Goal: Transaction & Acquisition: Purchase product/service

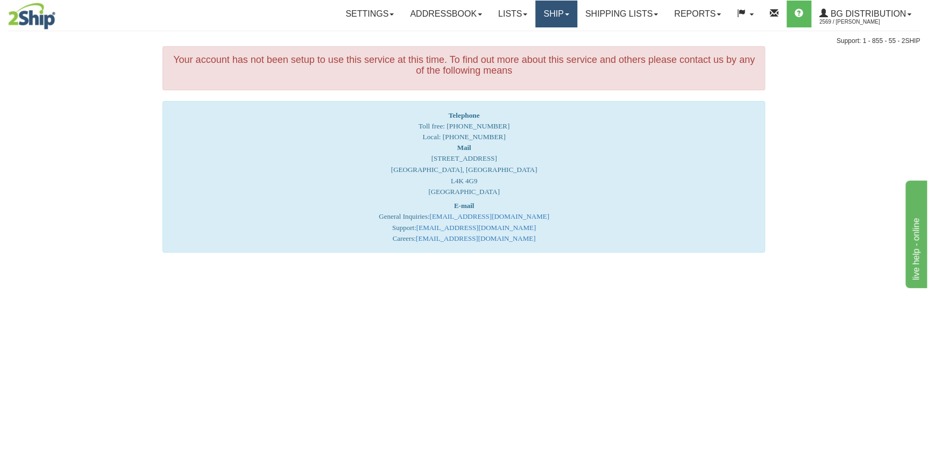
click at [557, 20] on link "Ship" at bounding box center [555, 14] width 41 height 27
click at [539, 38] on link "Ship Screen" at bounding box center [534, 38] width 85 height 14
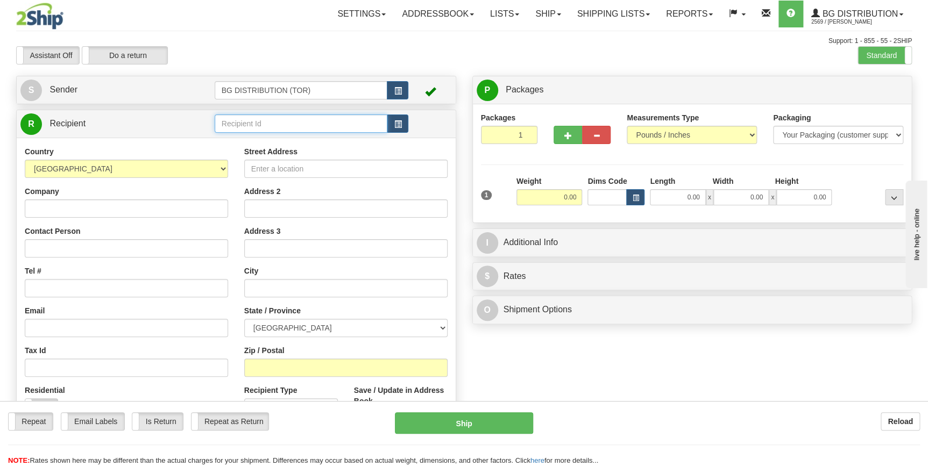
click at [293, 129] on input "text" at bounding box center [301, 124] width 173 height 18
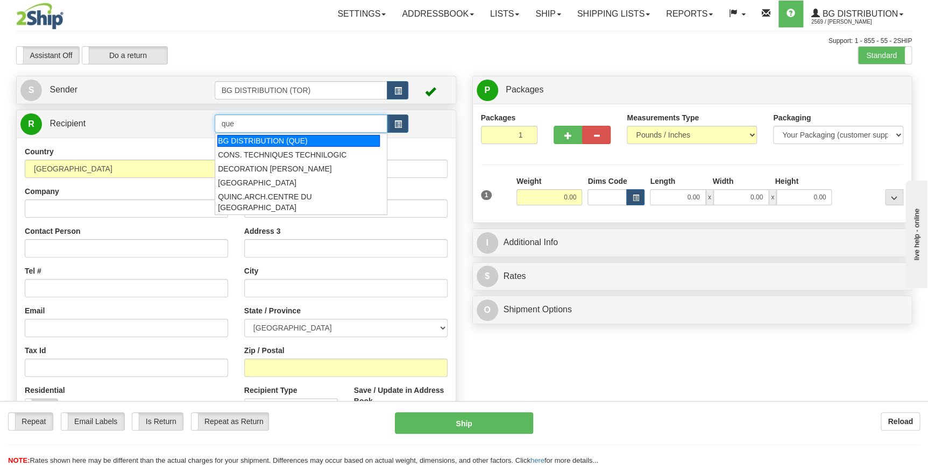
click at [295, 135] on div "BG DISTRIBUTION (QUE)" at bounding box center [298, 141] width 162 height 12
type input "BG DISTRIBUTION (QUE)"
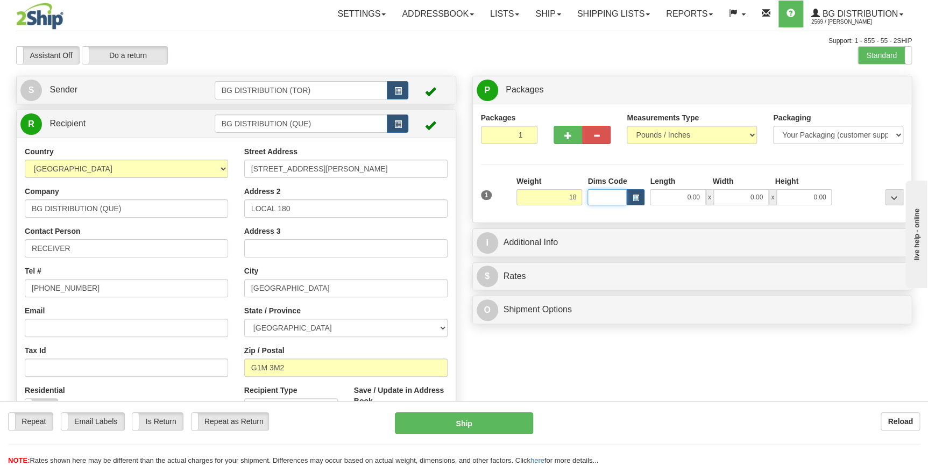
type input "18.00"
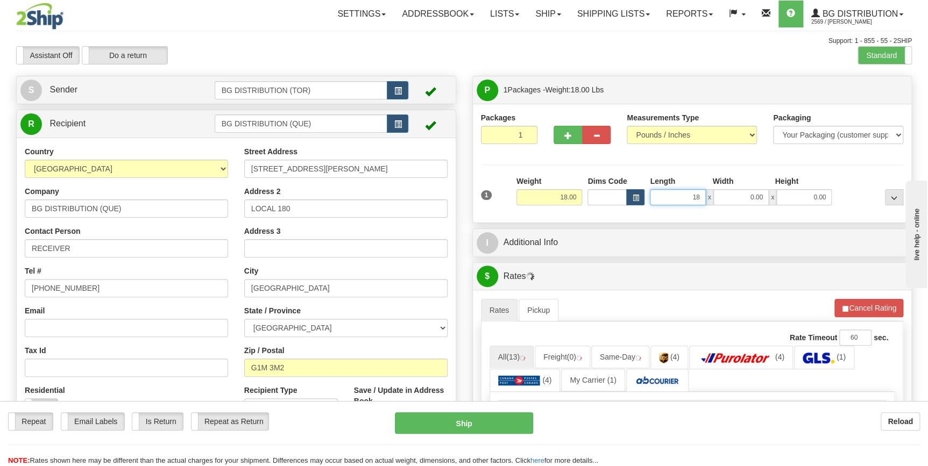
type input "18.00"
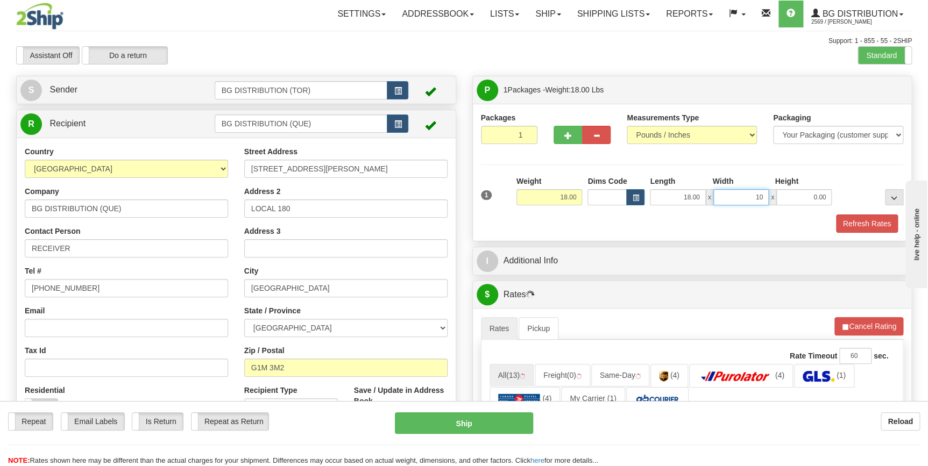
type input "10.00"
type input "7.00"
click at [863, 183] on div at bounding box center [870, 191] width 72 height 30
click at [558, 136] on button "button" at bounding box center [567, 135] width 29 height 18
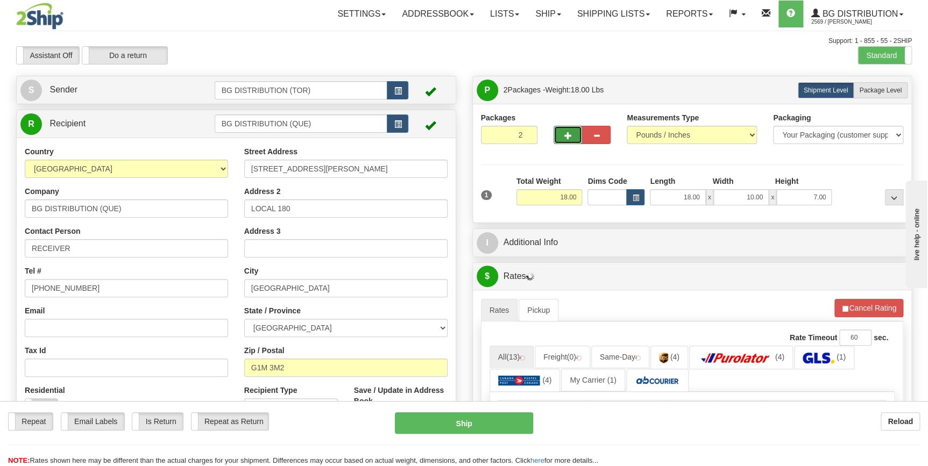
click at [558, 136] on button "button" at bounding box center [567, 135] width 29 height 18
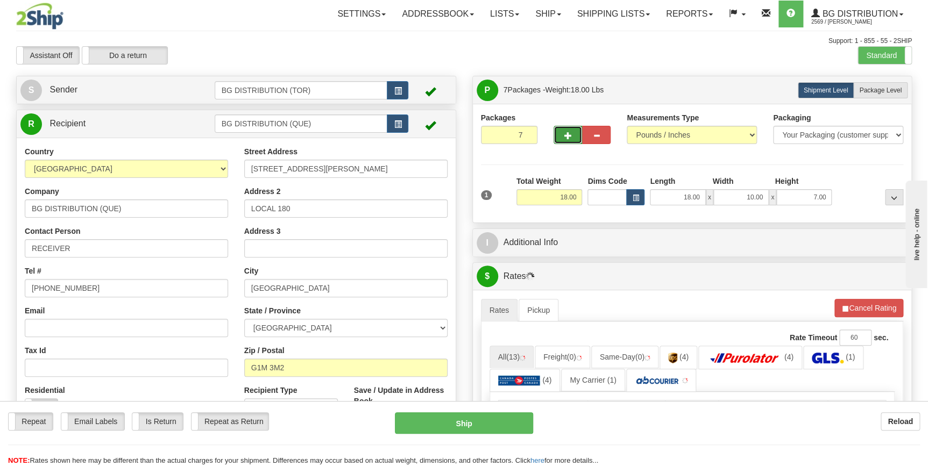
click at [558, 136] on button "button" at bounding box center [567, 135] width 29 height 18
type input "8"
click at [885, 194] on button "..." at bounding box center [894, 197] width 18 height 16
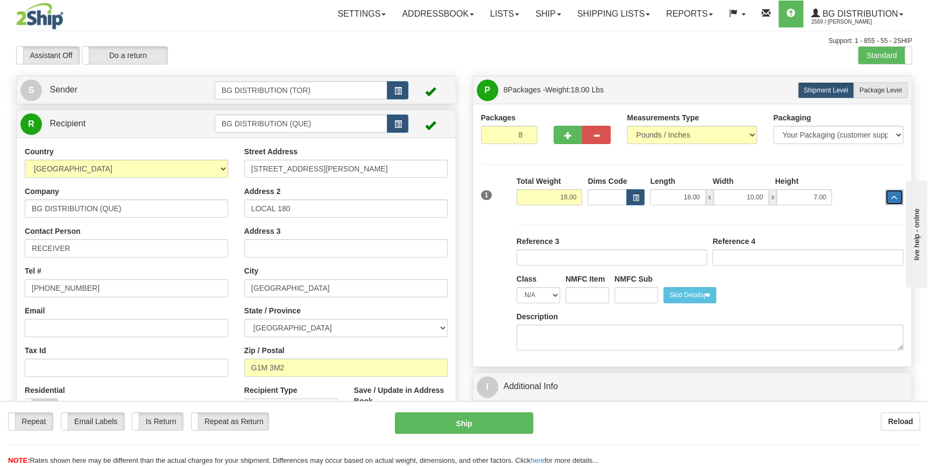
click at [886, 195] on button "..." at bounding box center [894, 197] width 18 height 16
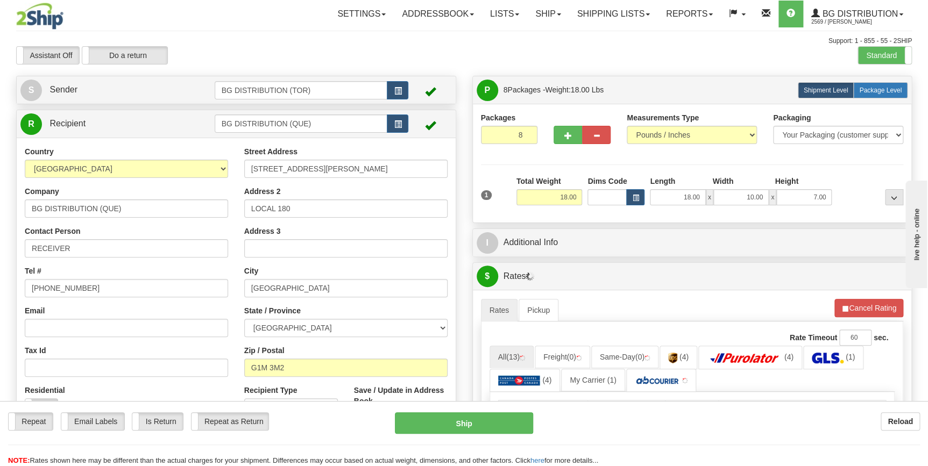
click at [884, 96] on label "Package Level Pack.." at bounding box center [880, 90] width 54 height 16
radio input "true"
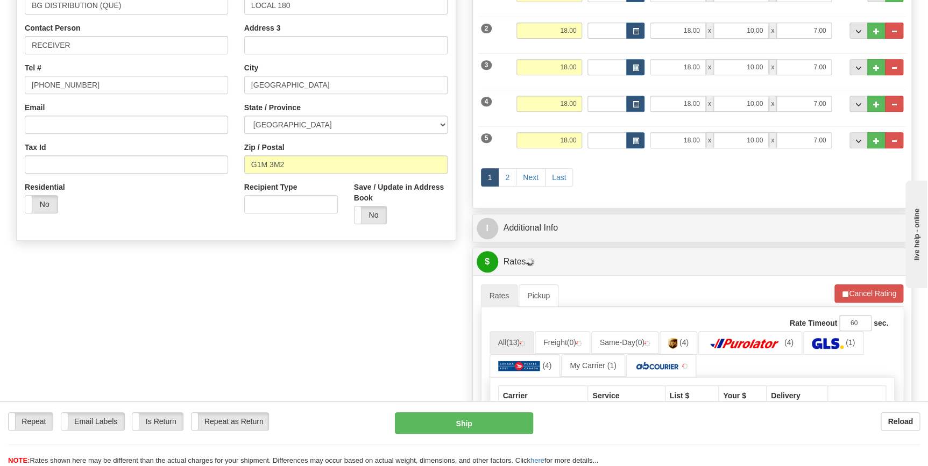
scroll to position [146, 0]
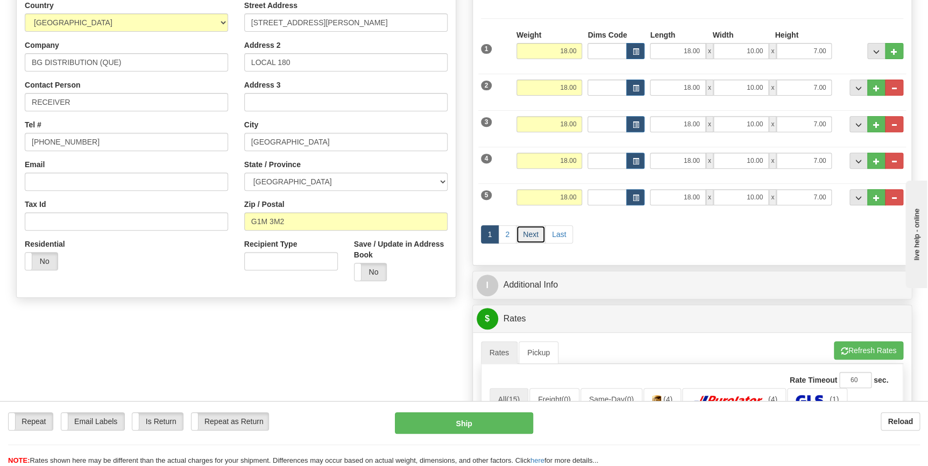
click at [523, 234] on link "Next" at bounding box center [531, 234] width 30 height 18
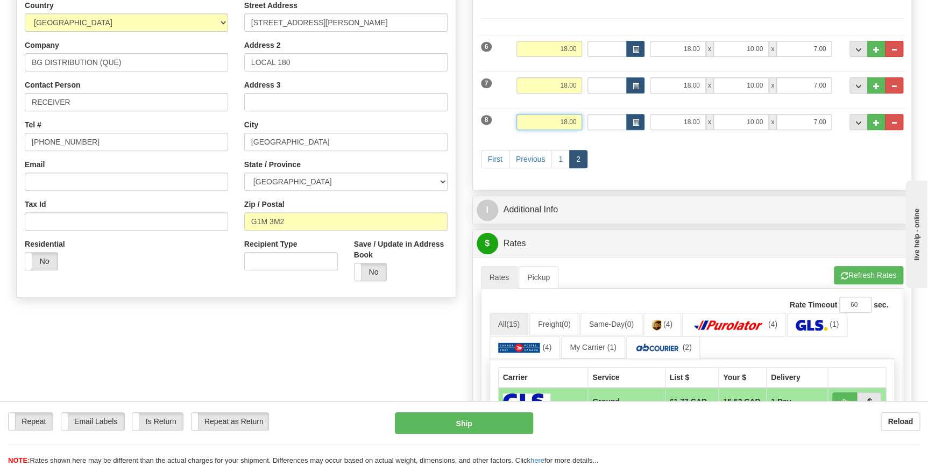
drag, startPoint x: 559, startPoint y: 122, endPoint x: 578, endPoint y: 122, distance: 18.8
click at [578, 122] on input "18.00" at bounding box center [549, 122] width 66 height 16
type input "7.00"
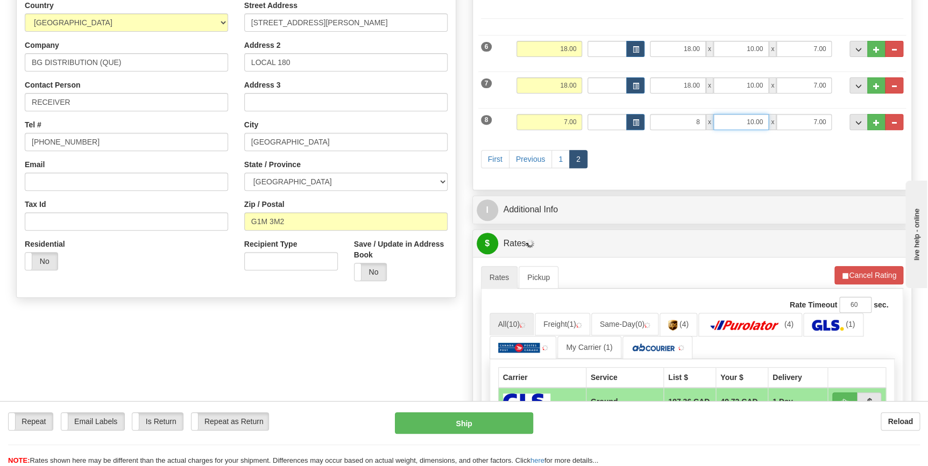
type input "8.00"
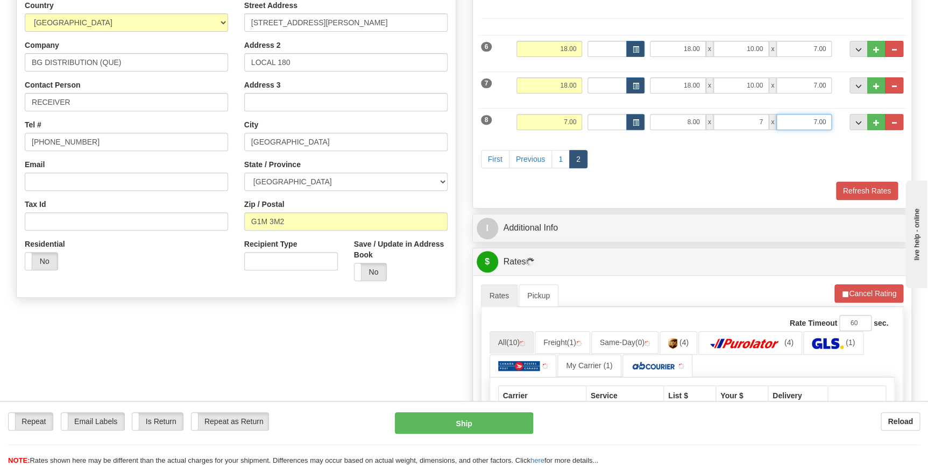
type input "7.00"
type input "6.00"
click at [818, 151] on div "First Previous 1 2" at bounding box center [692, 160] width 428 height 42
click at [855, 183] on button "Refresh Rates" at bounding box center [867, 191] width 62 height 18
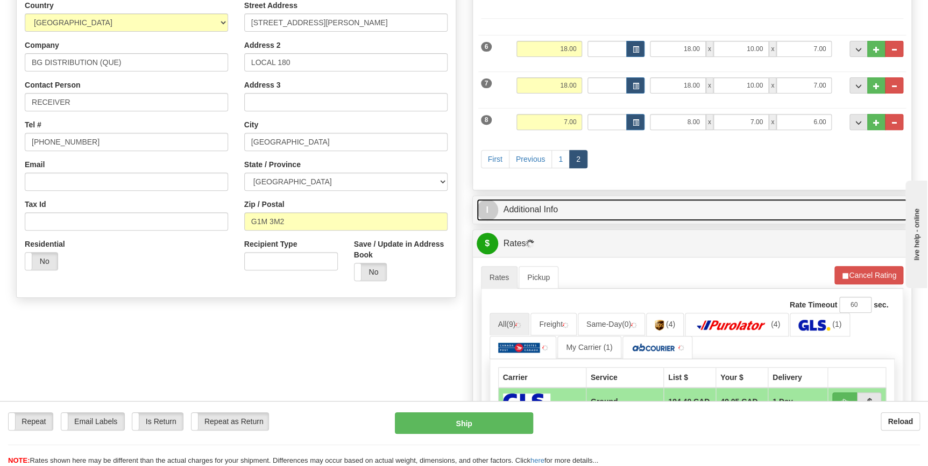
click at [624, 217] on link "I Additional Info" at bounding box center [691, 210] width 431 height 22
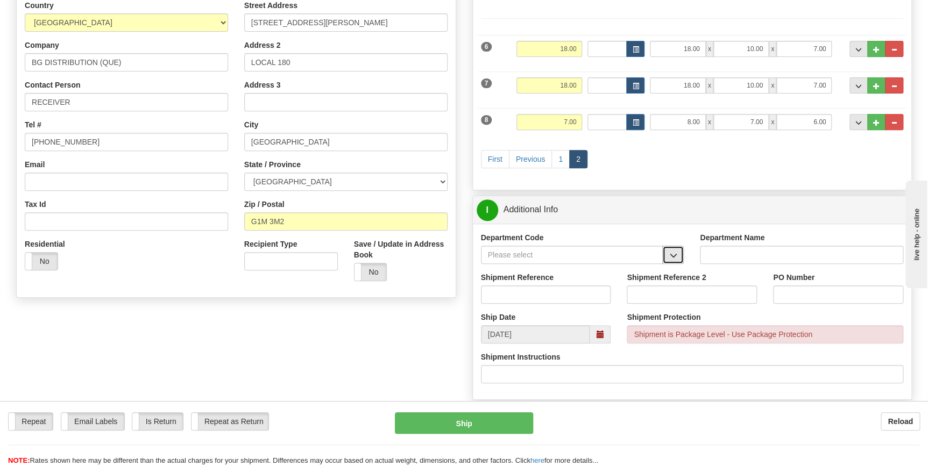
click at [666, 254] on button "button" at bounding box center [673, 255] width 22 height 18
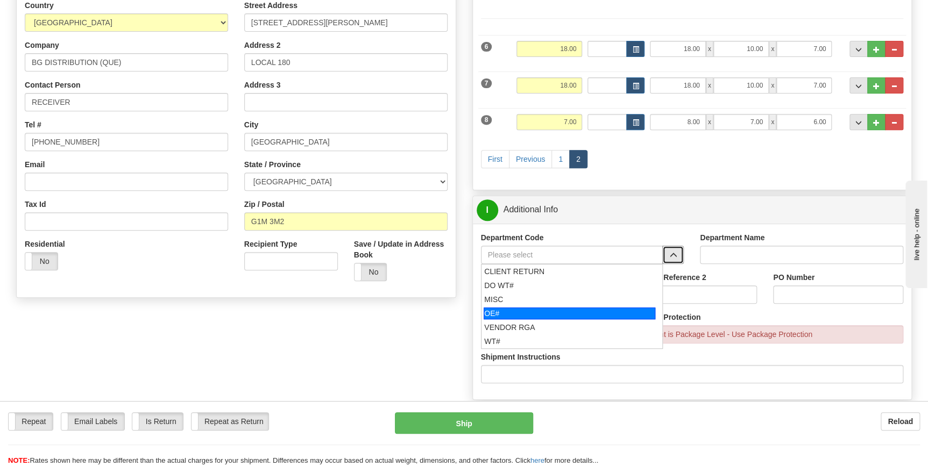
click at [537, 312] on div "OE#" at bounding box center [569, 314] width 172 height 12
type input "OE#"
type input "ORDERS"
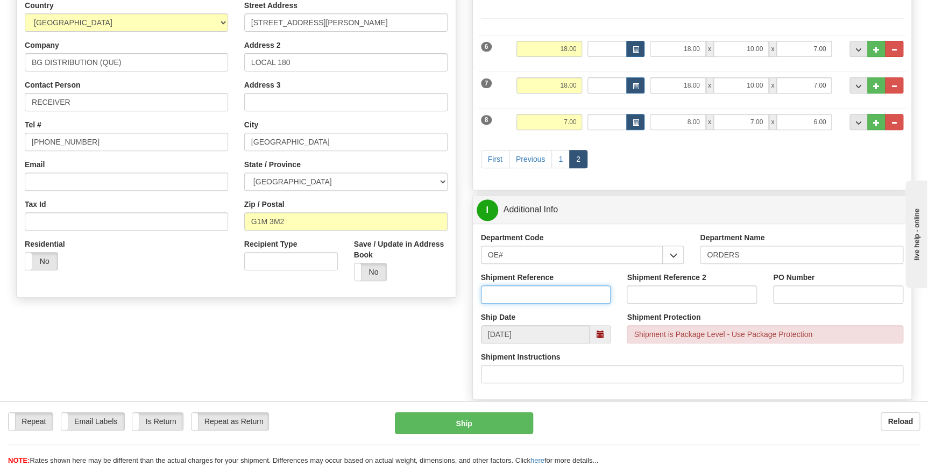
click at [571, 295] on input "Shipment Reference" at bounding box center [546, 295] width 130 height 18
type input "162373-01"
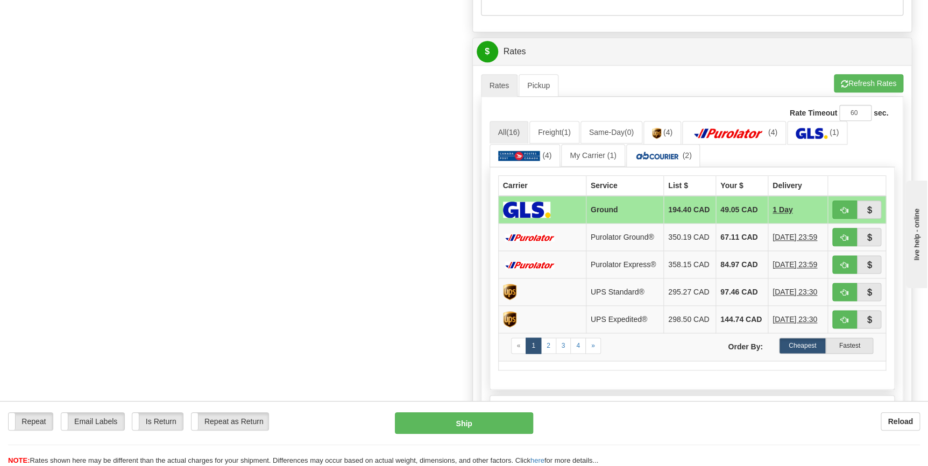
scroll to position [538, 0]
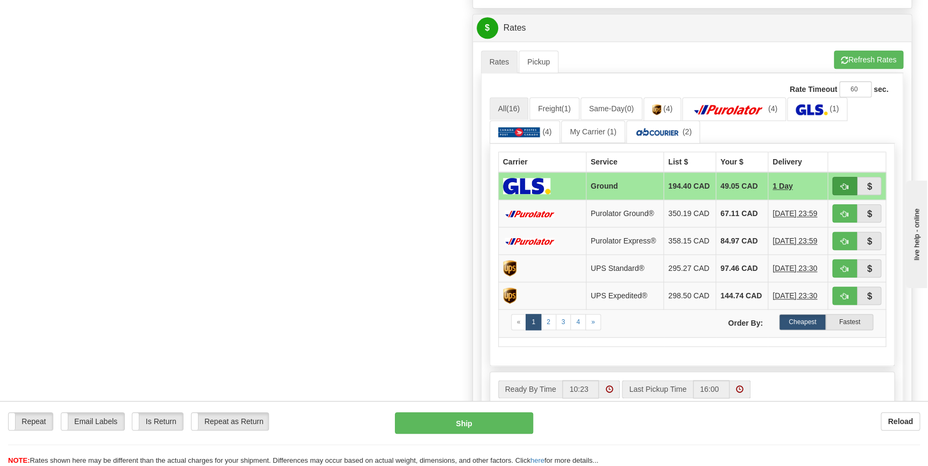
type input "que"
click at [846, 183] on span "button" at bounding box center [845, 186] width 8 height 7
type input "1"
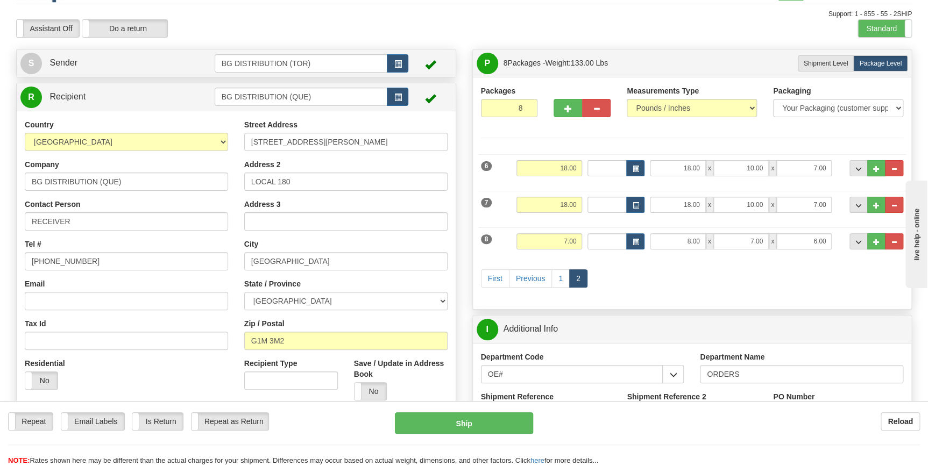
scroll to position [0, 0]
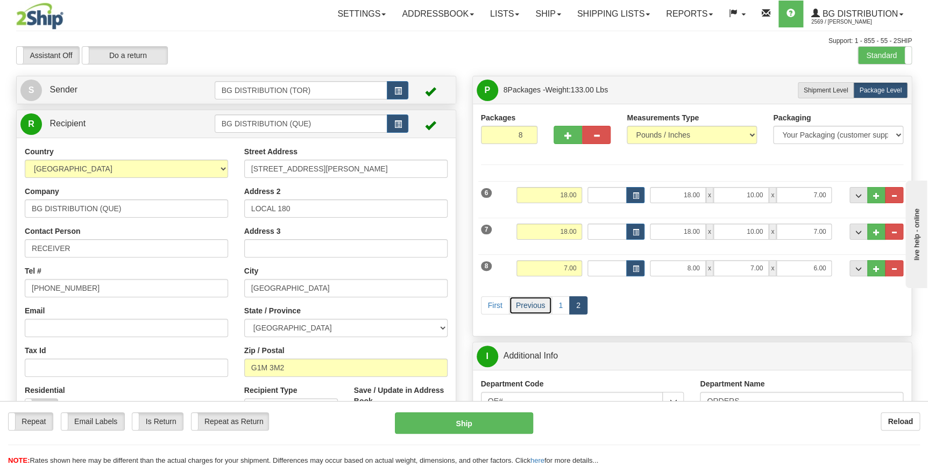
click at [519, 306] on link "Previous" at bounding box center [530, 305] width 43 height 18
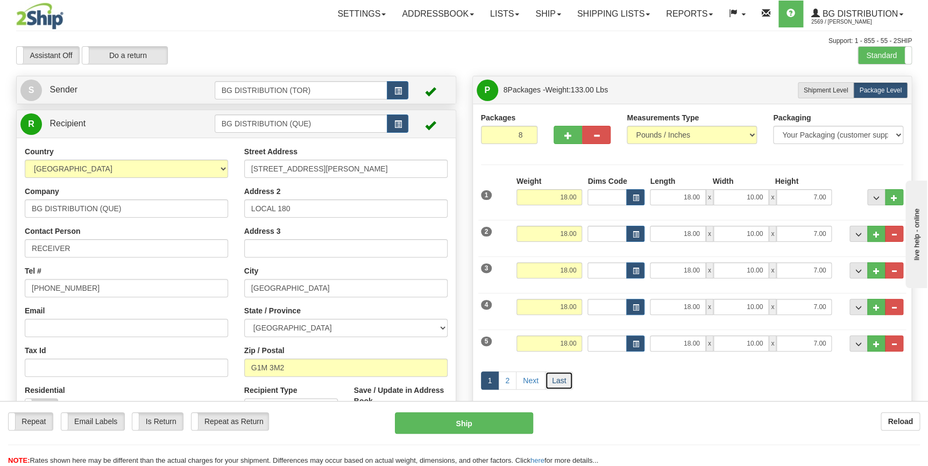
click at [557, 381] on link "Last" at bounding box center [559, 381] width 28 height 18
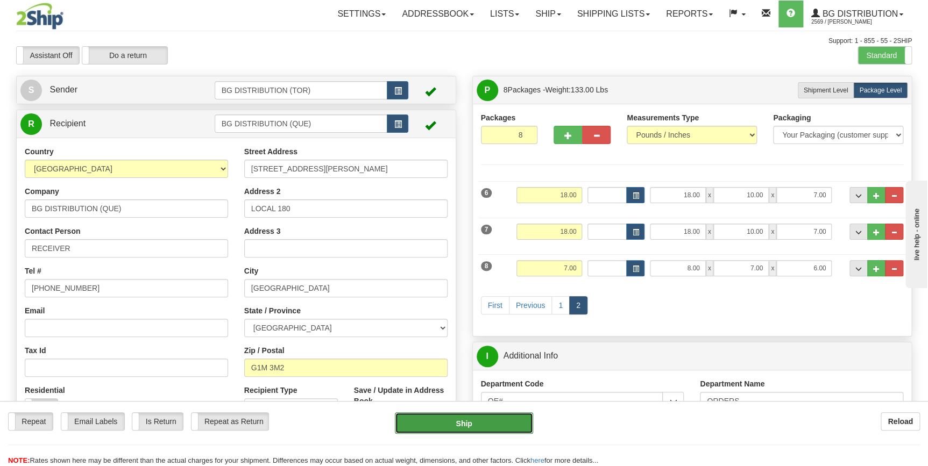
click at [490, 423] on button "Ship" at bounding box center [464, 423] width 138 height 22
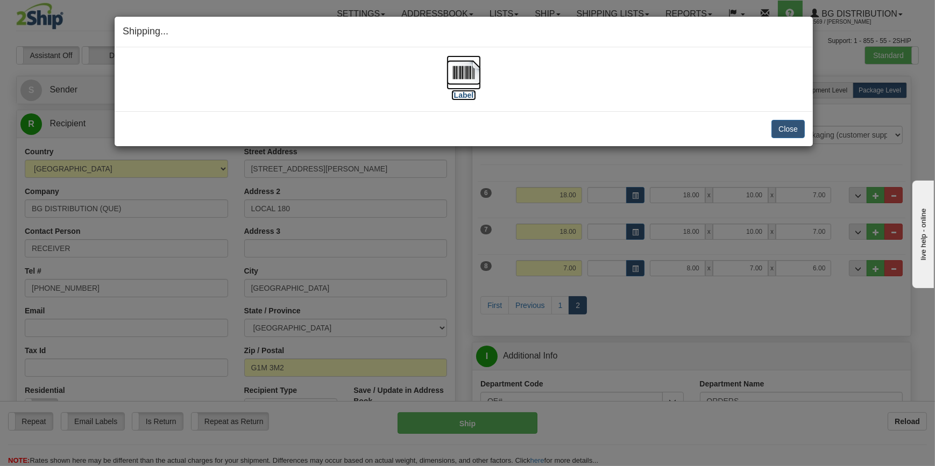
click at [464, 87] on img at bounding box center [463, 72] width 34 height 34
